Goal: Transaction & Acquisition: Subscribe to service/newsletter

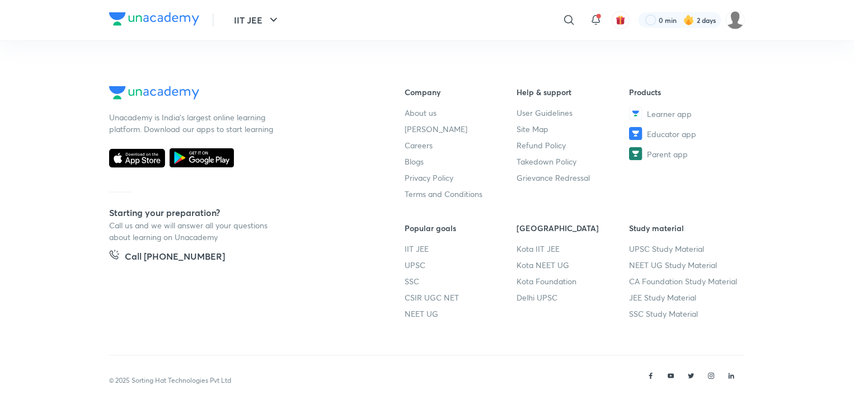
scroll to position [671, 0]
